Goal: Task Accomplishment & Management: Use online tool/utility

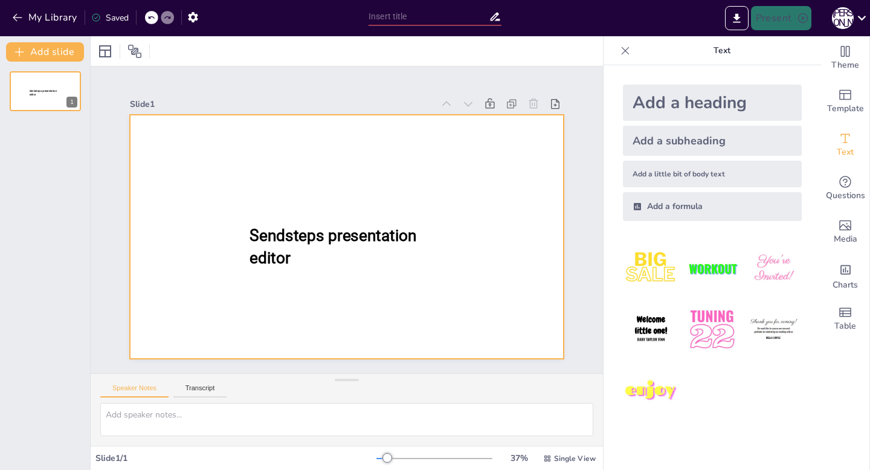
type input "New Sendsteps"
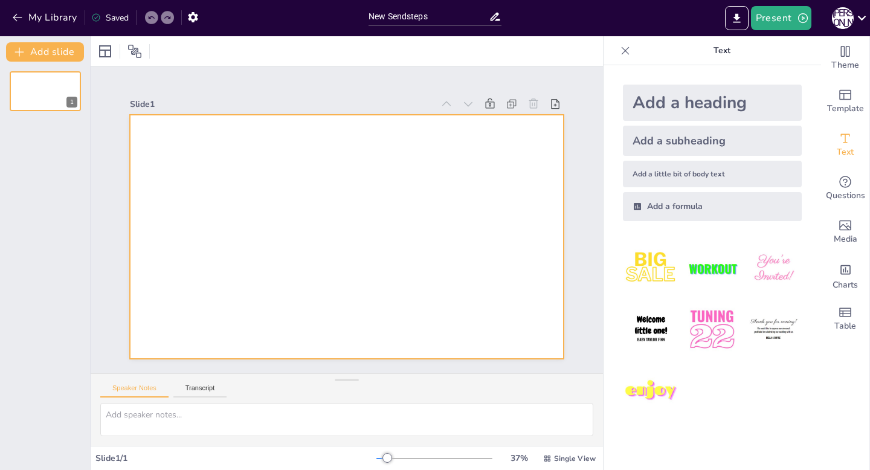
click at [293, 157] on div at bounding box center [347, 237] width 434 height 244
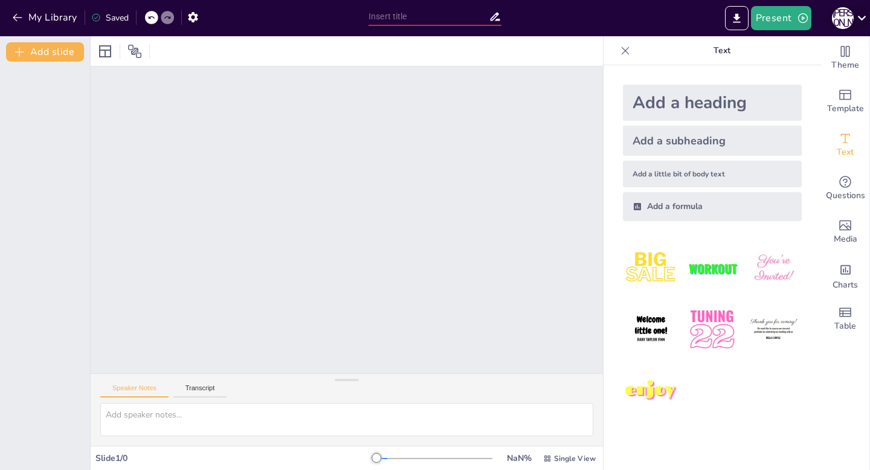
click at [857, 24] on icon at bounding box center [862, 18] width 16 height 16
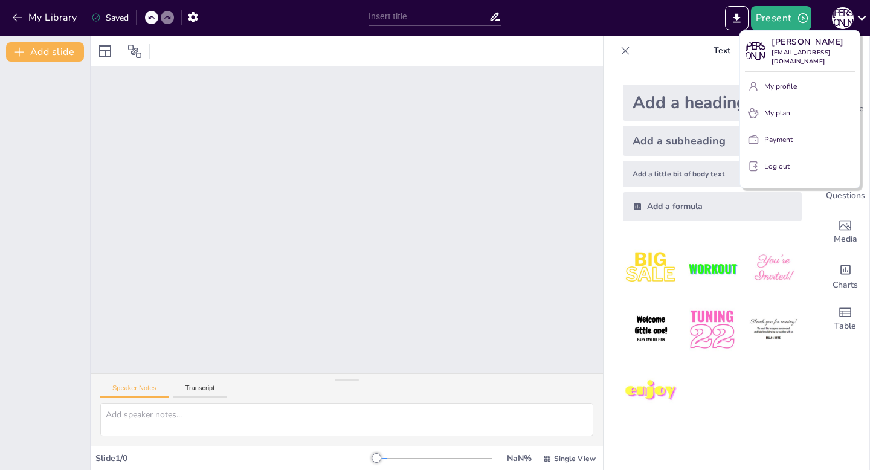
click at [710, 79] on div at bounding box center [435, 235] width 870 height 470
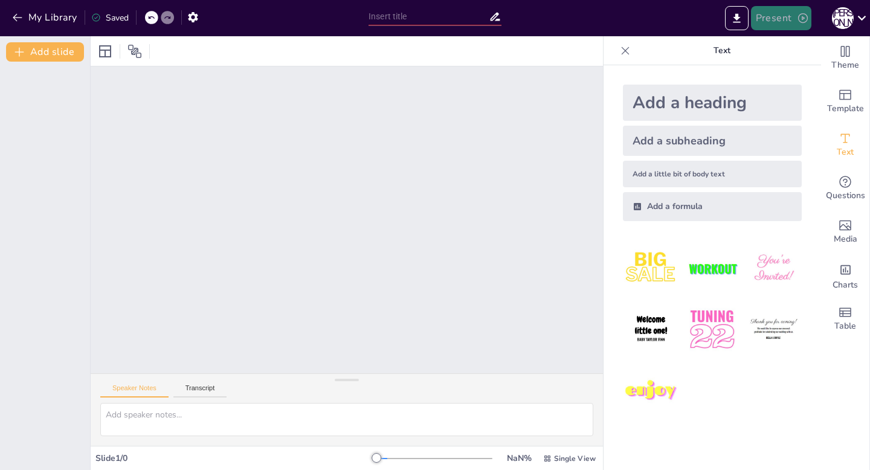
click at [803, 19] on icon "button" at bounding box center [803, 18] width 10 height 10
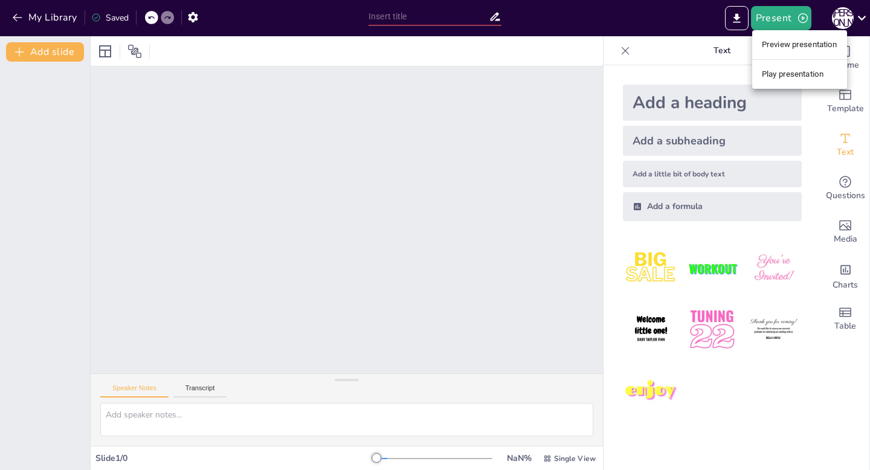
click at [730, 76] on div at bounding box center [435, 235] width 870 height 470
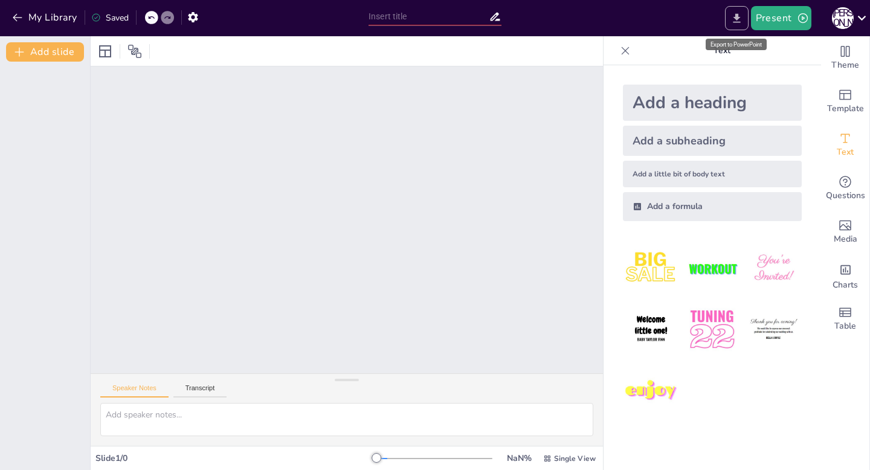
click at [738, 21] on icon "Export to PowerPoint" at bounding box center [736, 17] width 7 height 9
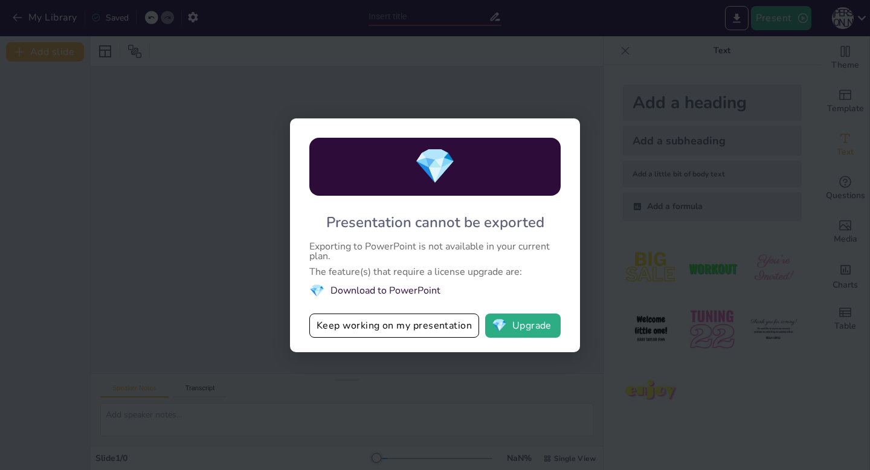
click at [585, 180] on div "💎 Presentation cannot be exported Exporting to PowerPoint is not available in y…" at bounding box center [435, 235] width 870 height 470
click at [616, 112] on div "💎 Presentation cannot be exported Exporting to PowerPoint is not available in y…" at bounding box center [435, 235] width 870 height 470
click at [465, 329] on button "Keep working on my presentation" at bounding box center [394, 326] width 170 height 24
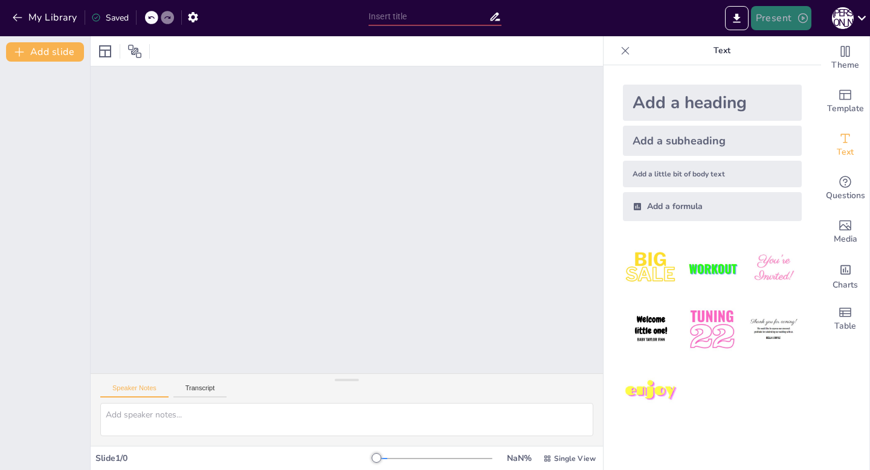
click at [792, 20] on button "Present" at bounding box center [781, 18] width 60 height 24
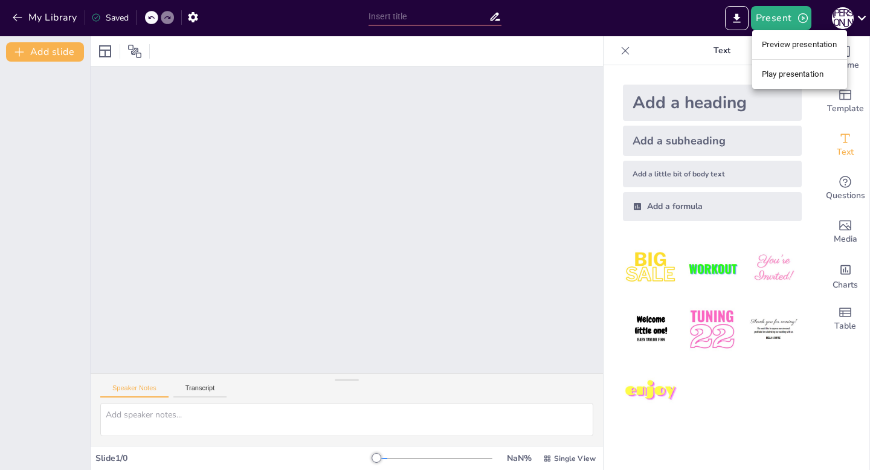
click at [788, 74] on li "Play presentation" at bounding box center [799, 74] width 95 height 19
